Goal: Information Seeking & Learning: Learn about a topic

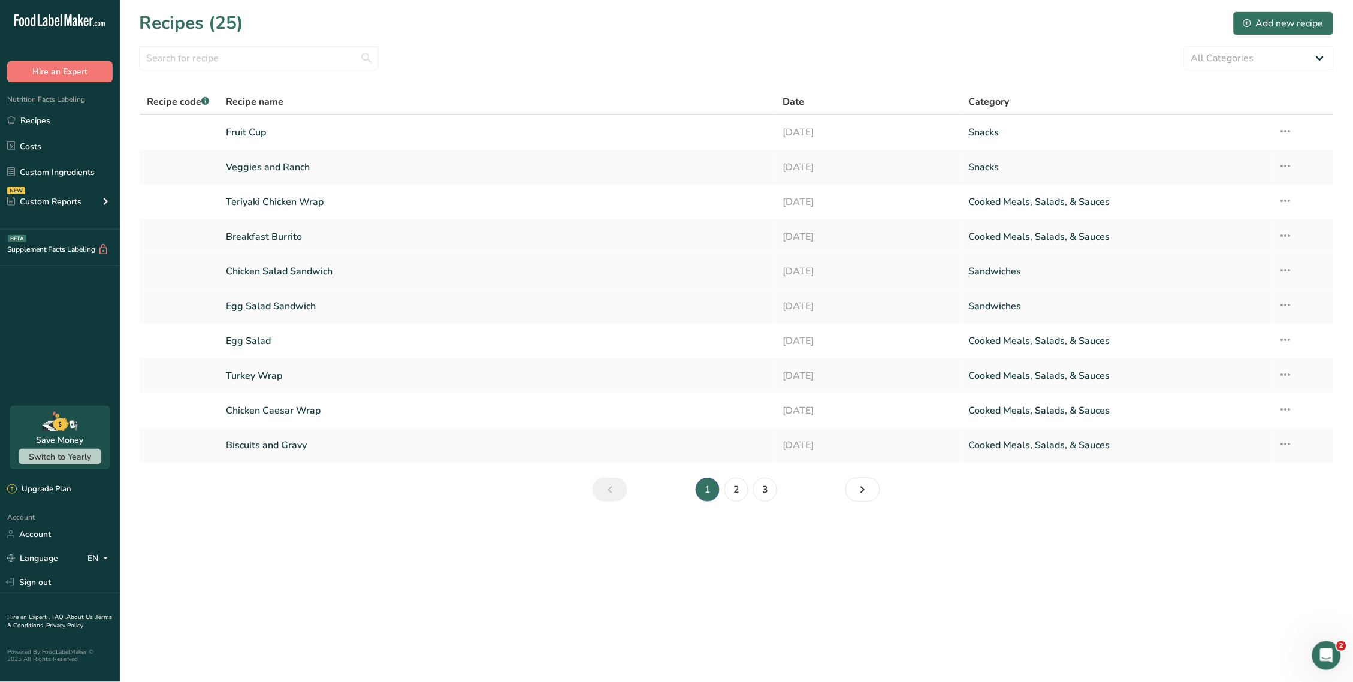
click at [312, 261] on link "Chicken Salad Sandwich" at bounding box center [497, 271] width 543 height 25
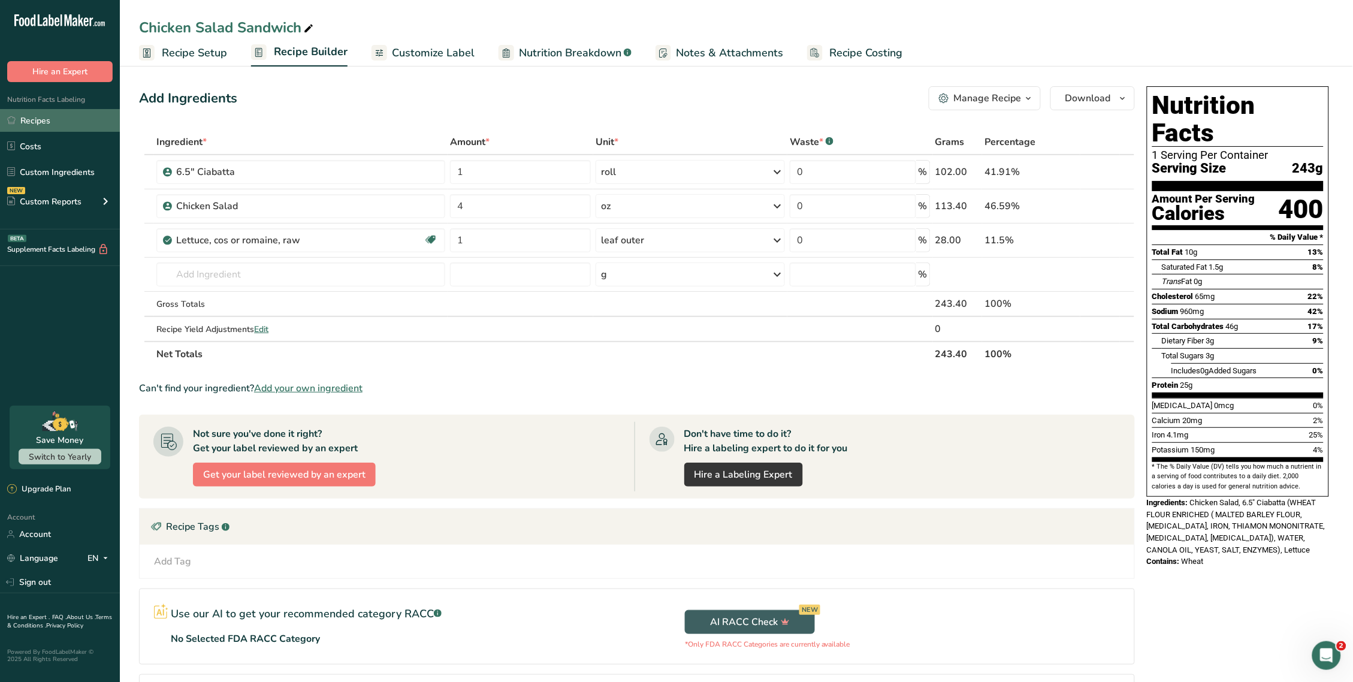
click at [37, 126] on link "Recipes" at bounding box center [60, 120] width 120 height 23
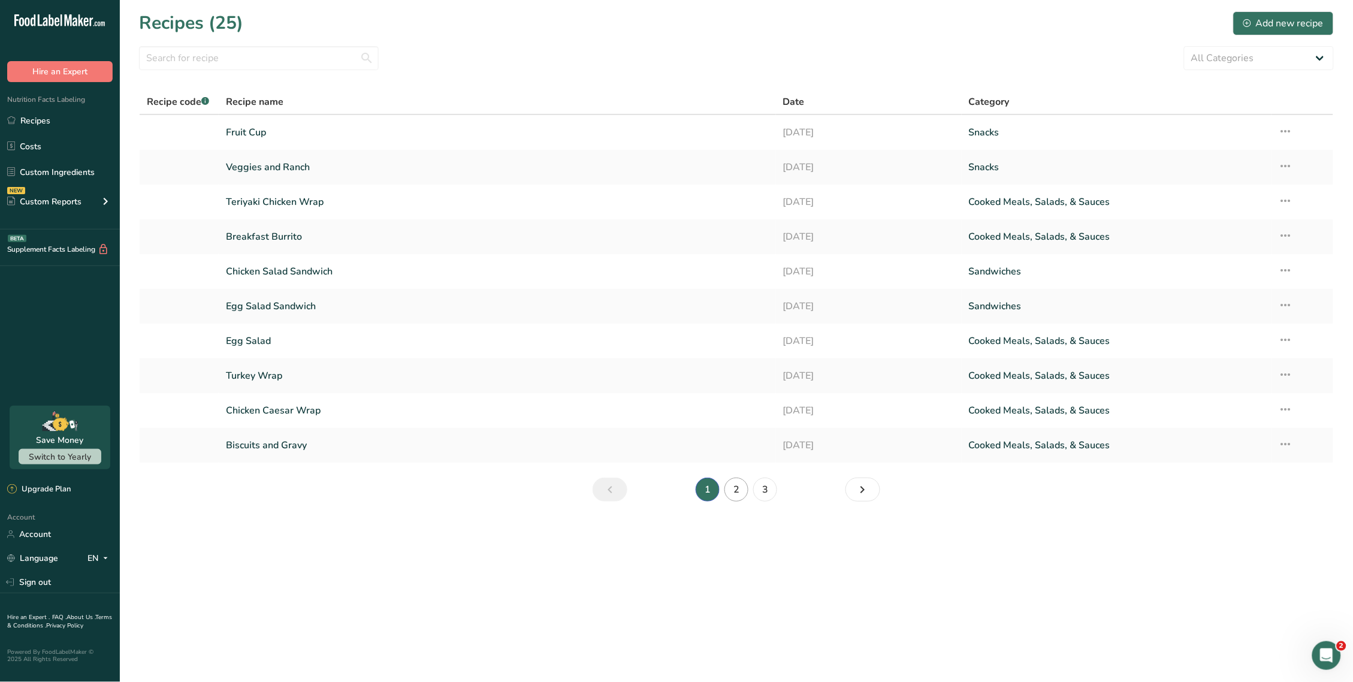
click at [734, 489] on link "2" at bounding box center [736, 489] width 24 height 24
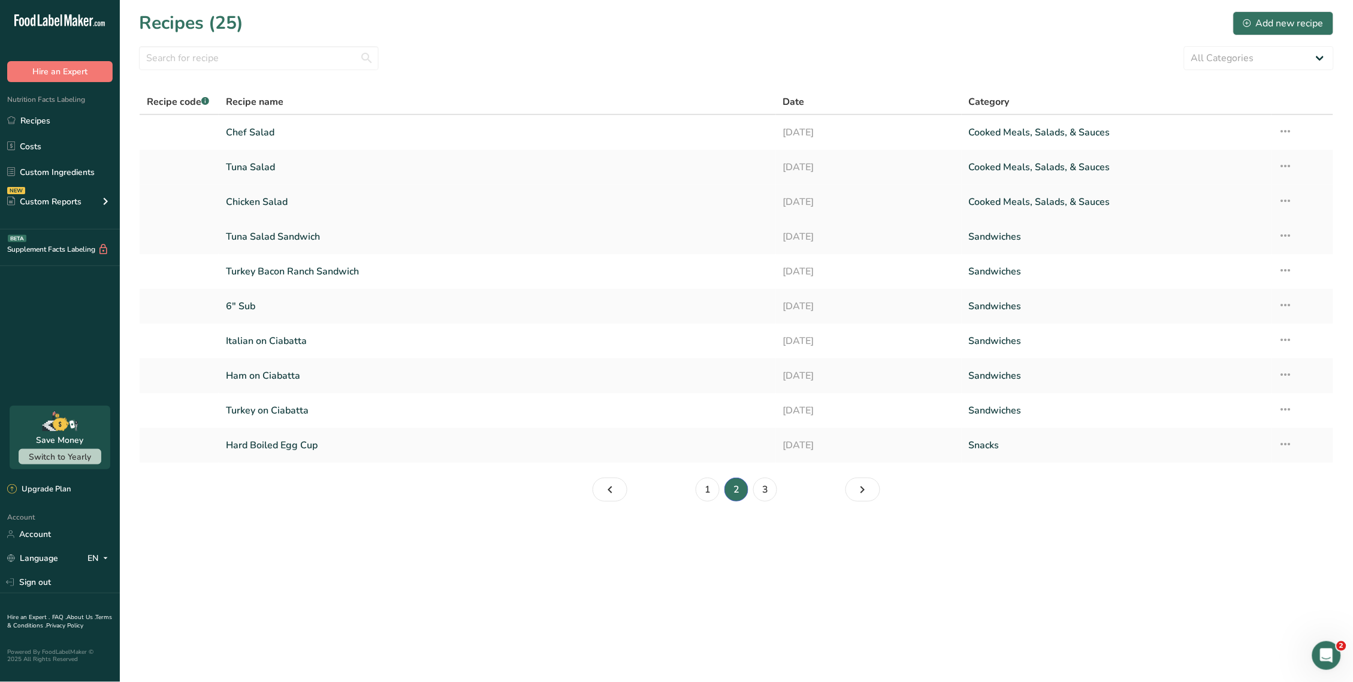
click at [277, 196] on link "Chicken Salad" at bounding box center [497, 201] width 543 height 25
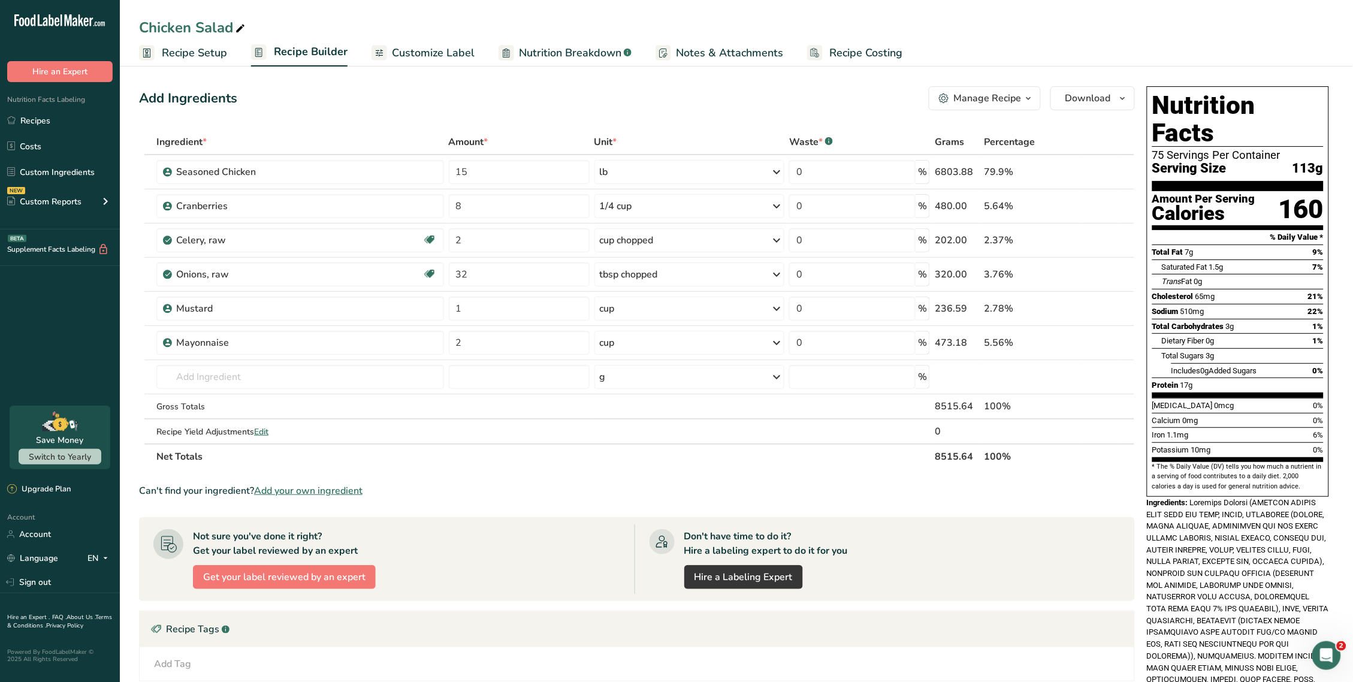
click at [594, 47] on span "Nutrition Breakdown" at bounding box center [570, 53] width 102 height 16
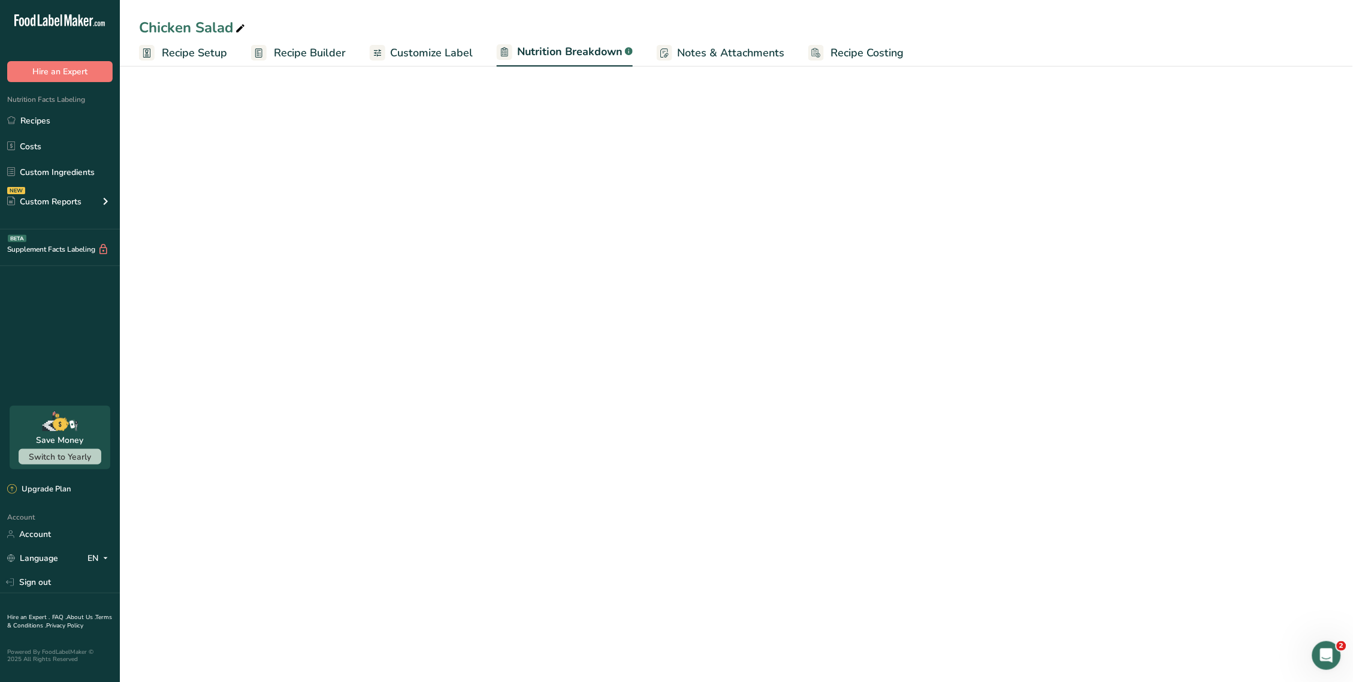
select select "Calories"
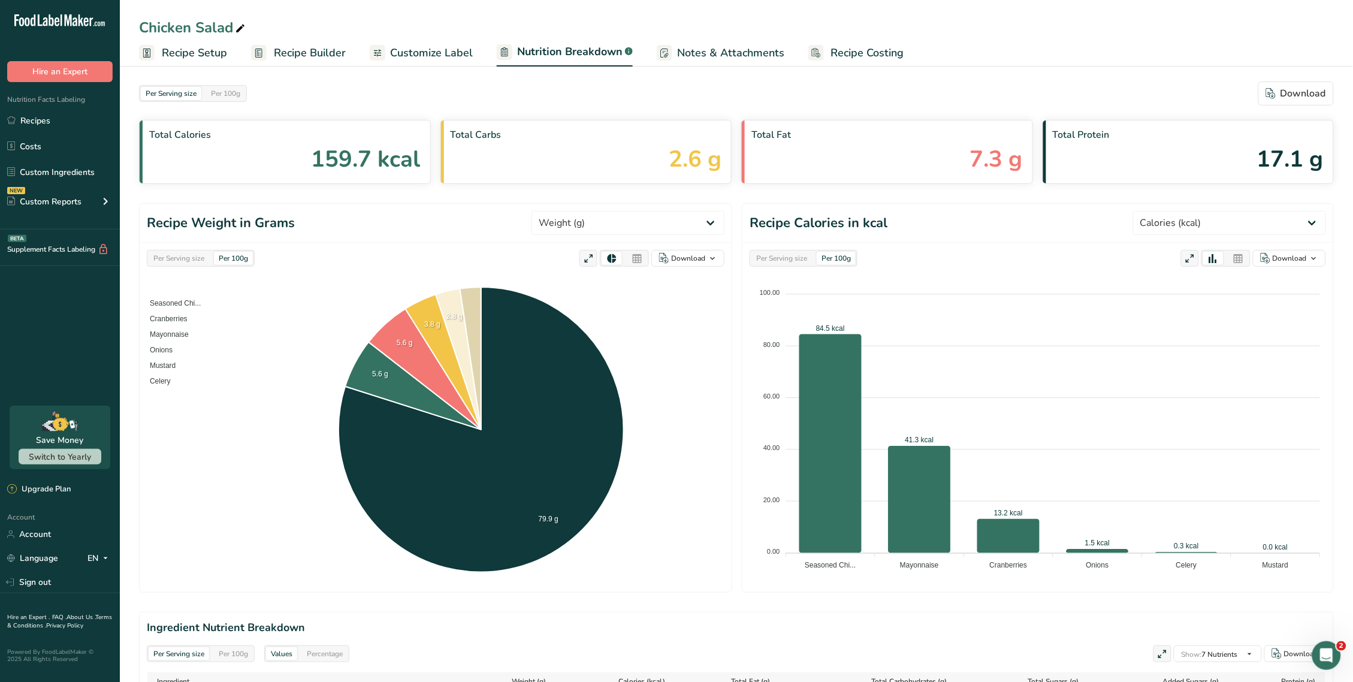
click at [745, 46] on span "Notes & Attachments" at bounding box center [730, 53] width 107 height 16
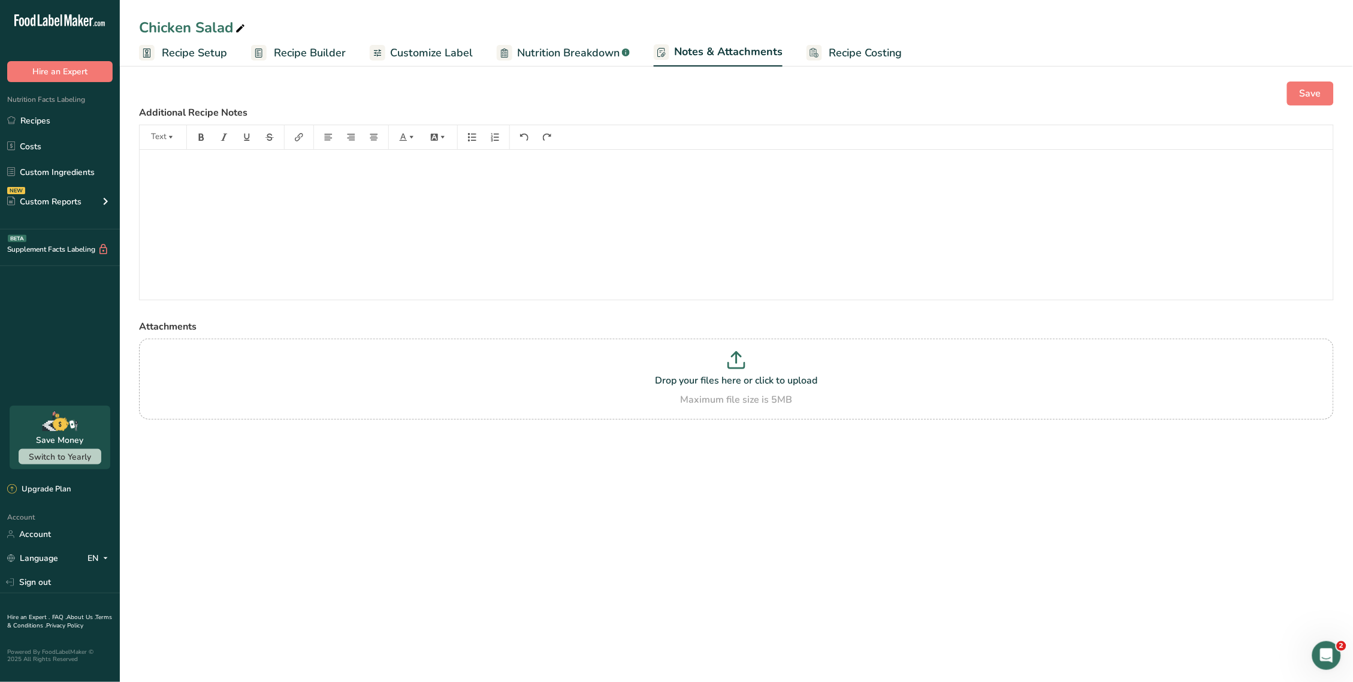
click at [852, 68] on div "Save Additional Recipe Notes Text ﻿ Attachments Drop your files here or click t…" at bounding box center [736, 265] width 1233 height 407
click at [305, 46] on span "Recipe Builder" at bounding box center [310, 53] width 72 height 16
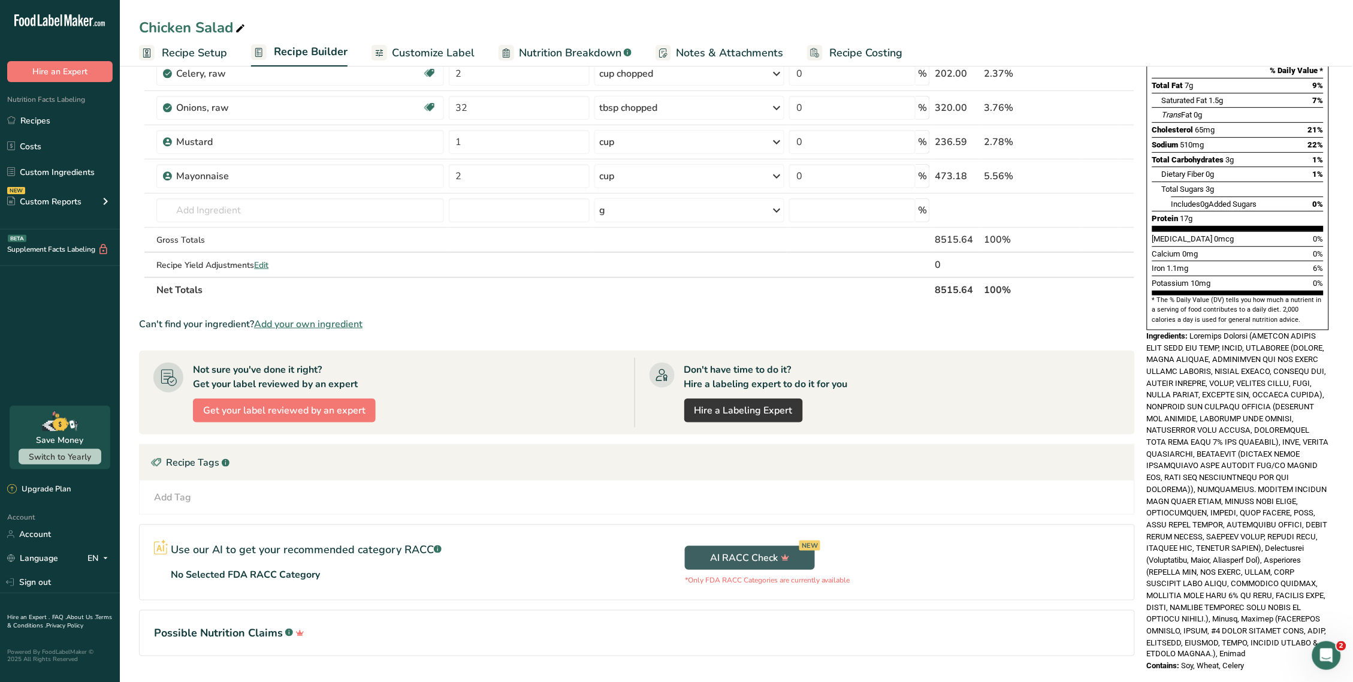
scroll to position [192, 0]
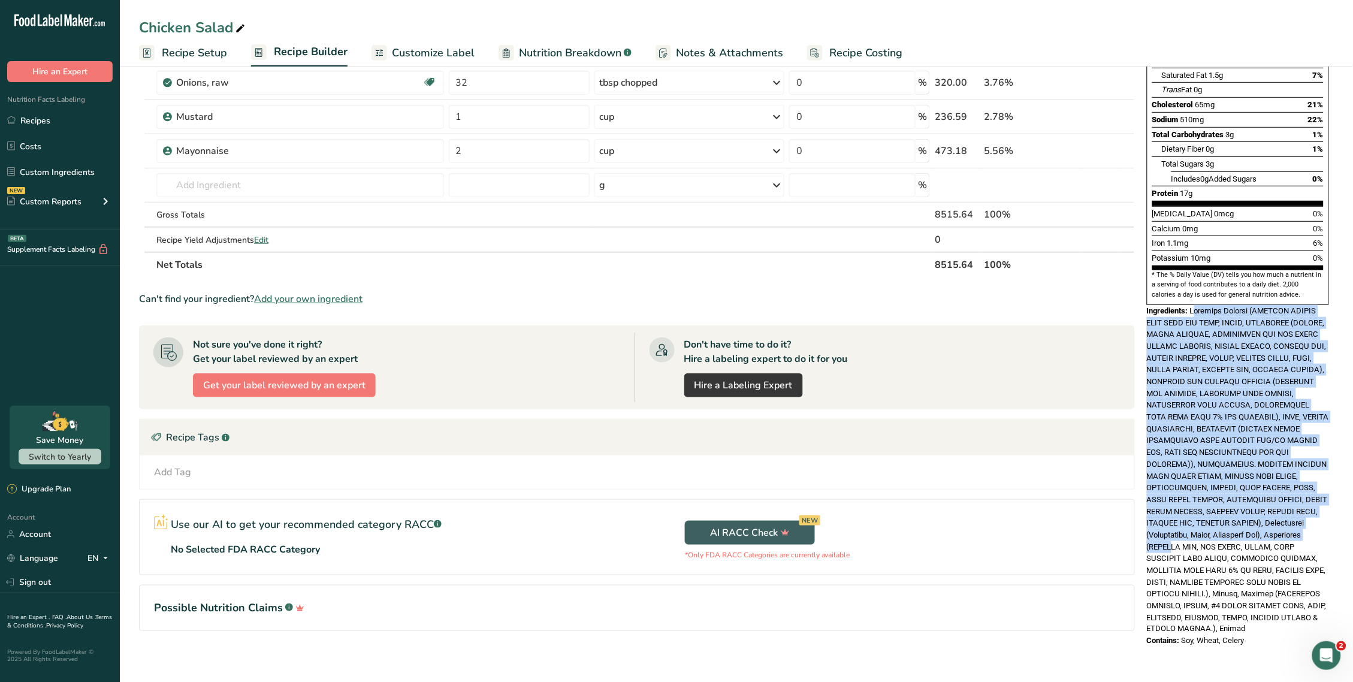
drag, startPoint x: 1193, startPoint y: 270, endPoint x: 1284, endPoint y: 481, distance: 229.4
click at [1284, 481] on span at bounding box center [1238, 470] width 182 height 328
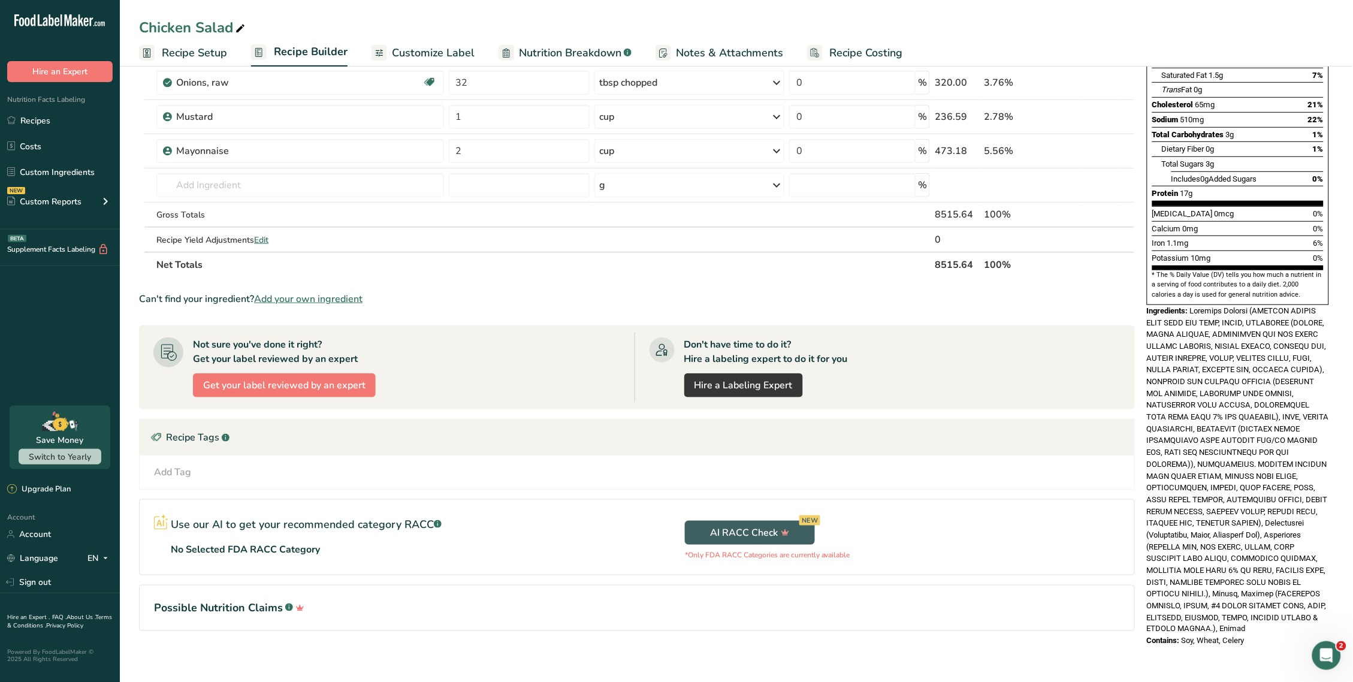
drag, startPoint x: 1315, startPoint y: 574, endPoint x: 1192, endPoint y: 270, distance: 327.6
click at [1192, 305] on div "Ingredients:" at bounding box center [1238, 470] width 182 height 330
copy div "Seasoned Chicken (CHICKEN BREAST MEAT WITH RIB MEAT, WATER, SEASONING (TOMATO, …"
